Goal: Information Seeking & Learning: Understand process/instructions

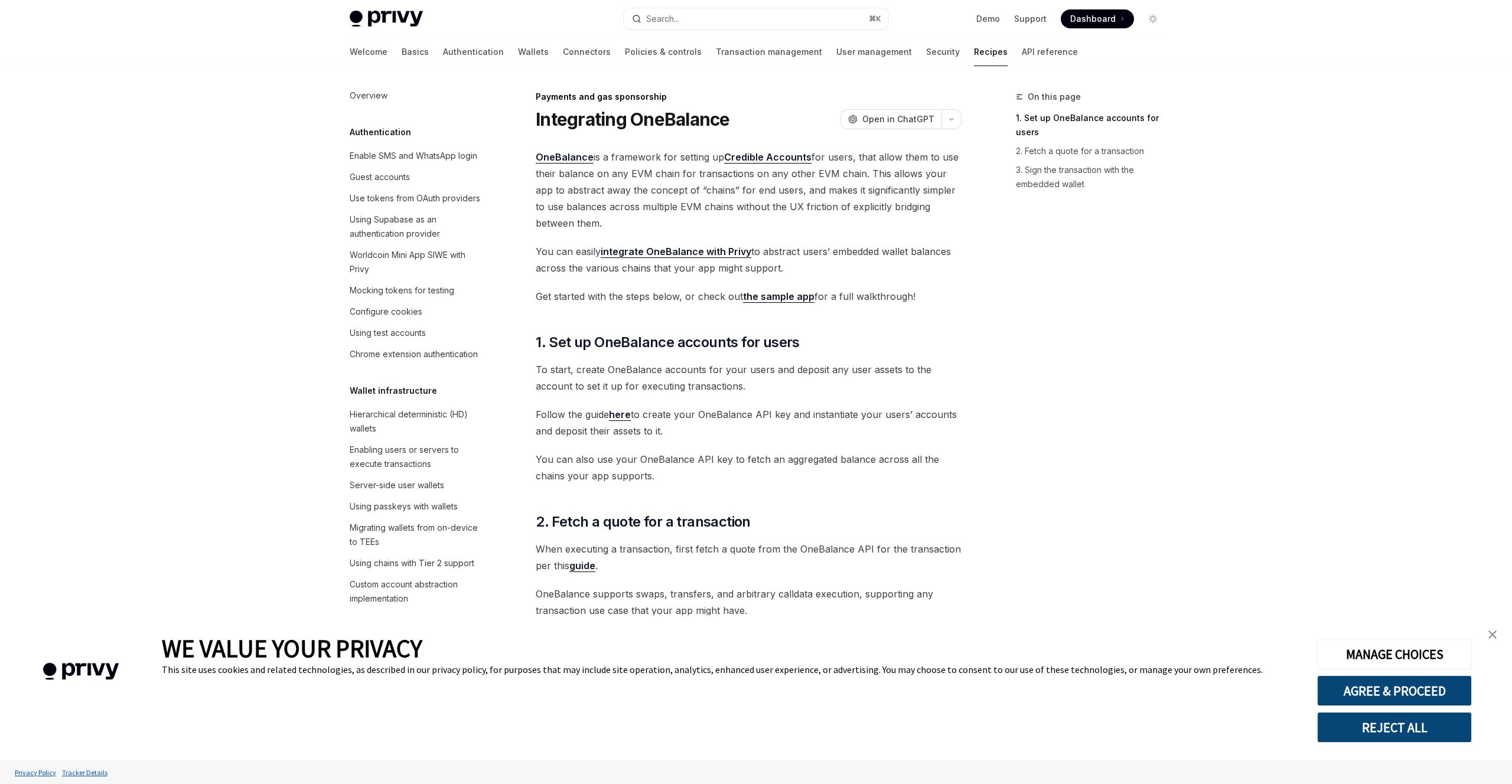
scroll to position [761, 0]
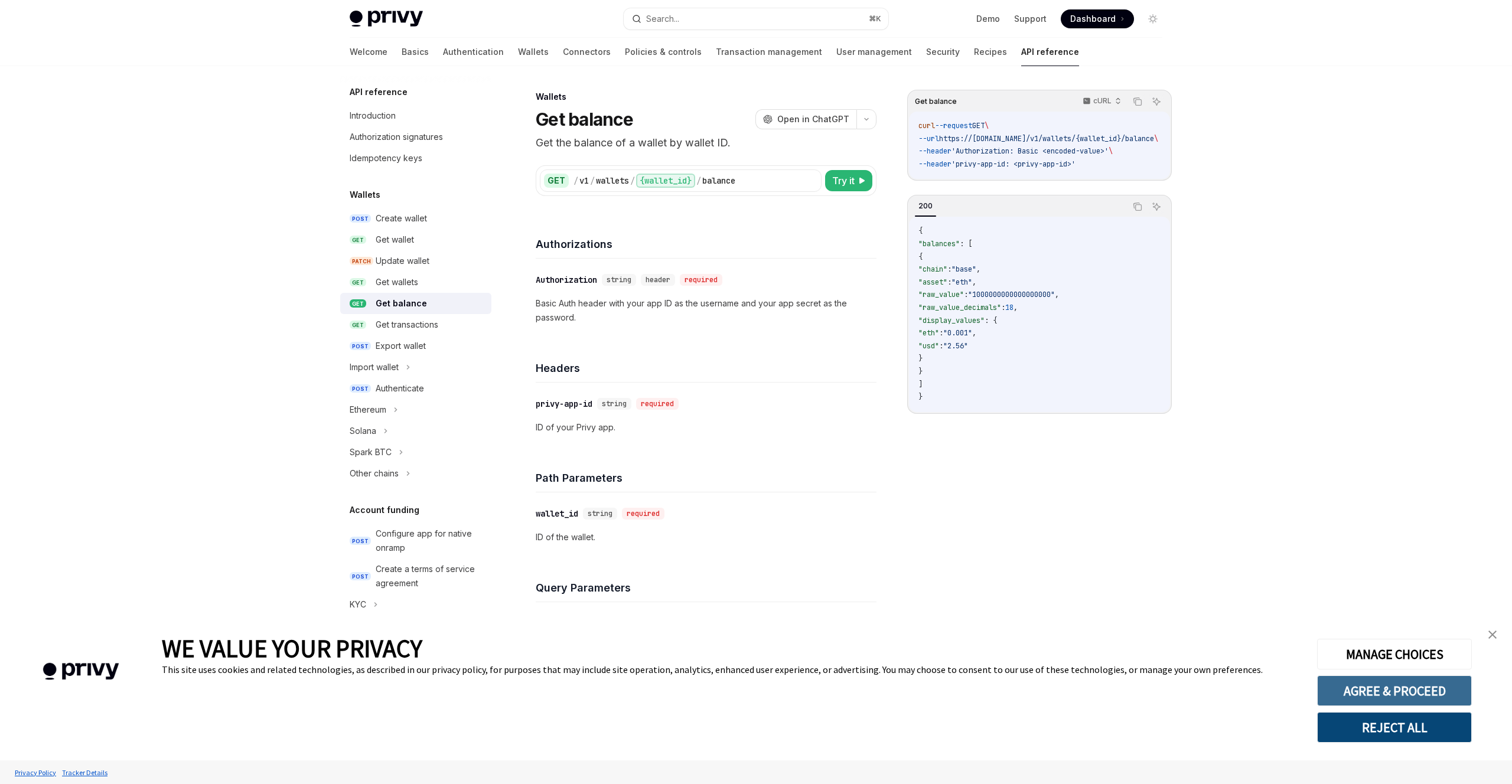
click at [1376, 694] on button "AGREE & PROCEED" at bounding box center [1394, 690] width 155 height 30
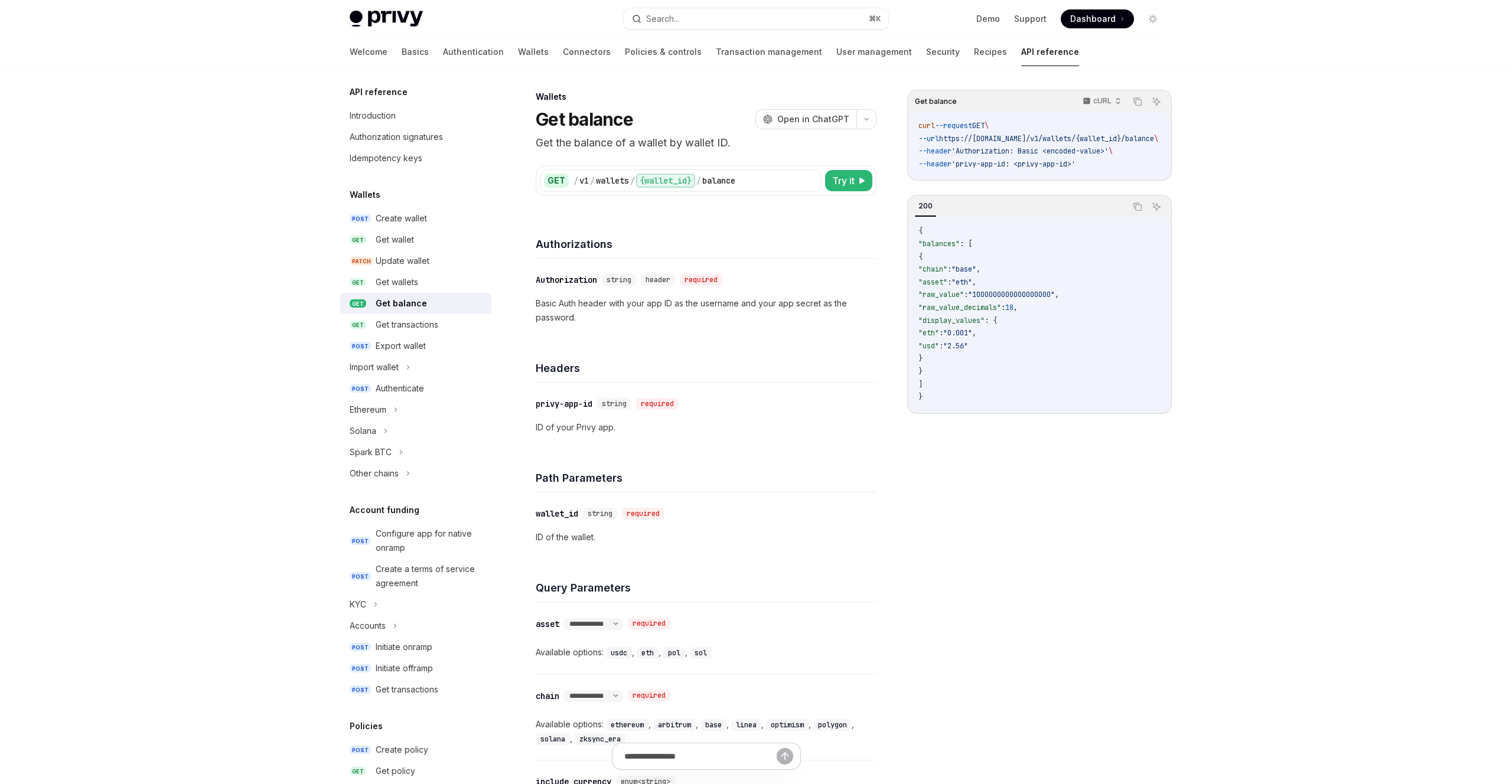
type textarea "*"
